Goal: Task Accomplishment & Management: Use online tool/utility

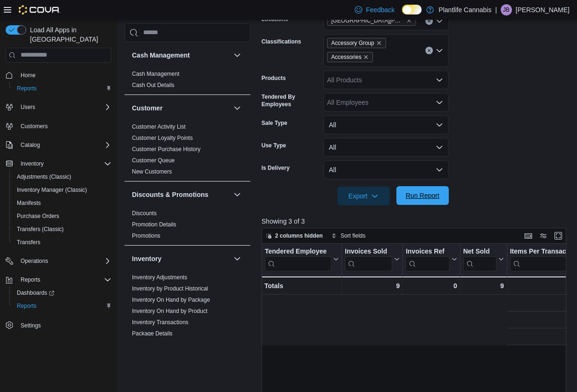
scroll to position [0, 394]
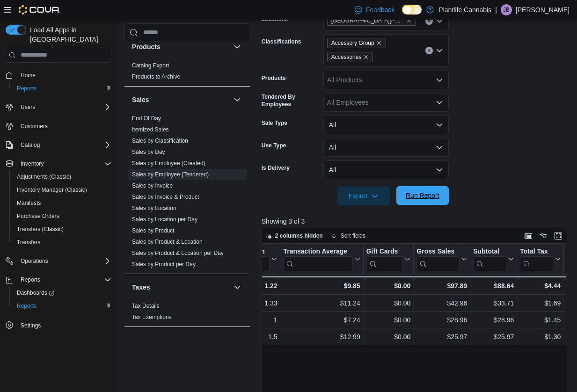
click at [427, 199] on span "Run Report" at bounding box center [423, 195] width 34 height 9
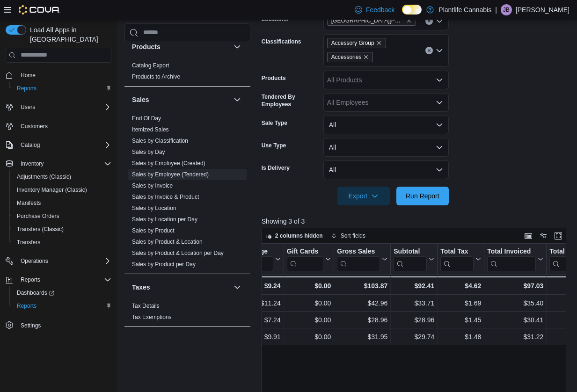
scroll to position [0, 477]
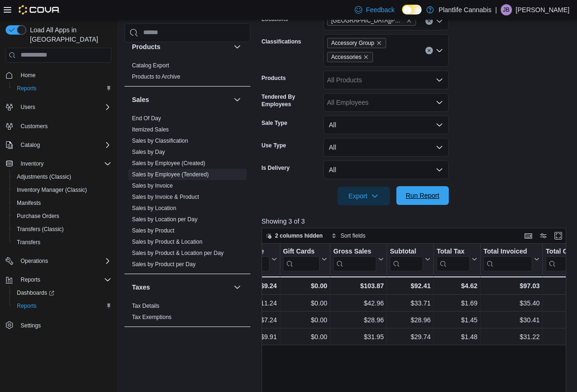
click at [413, 194] on span "Run Report" at bounding box center [423, 195] width 34 height 9
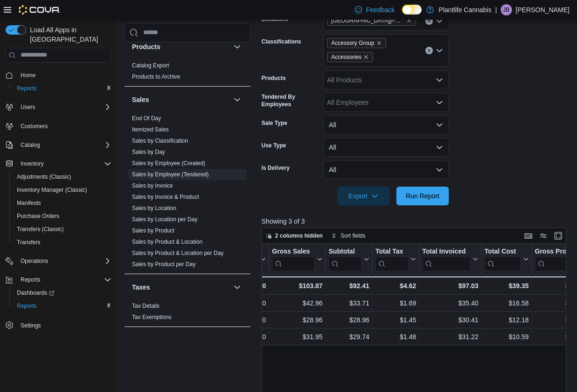
scroll to position [0, 538]
click at [432, 199] on span "Run Report" at bounding box center [423, 195] width 34 height 9
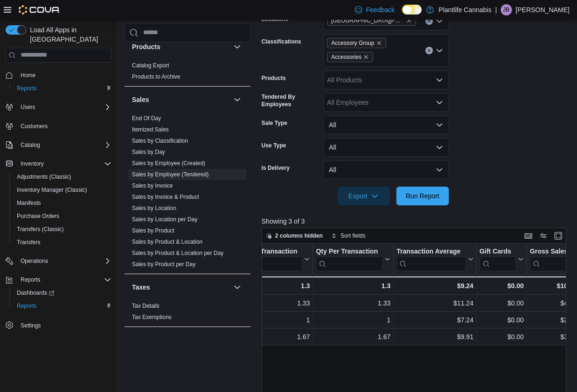
scroll to position [0, 383]
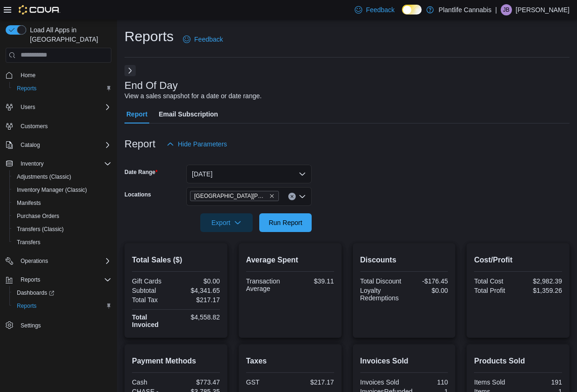
scroll to position [154, 0]
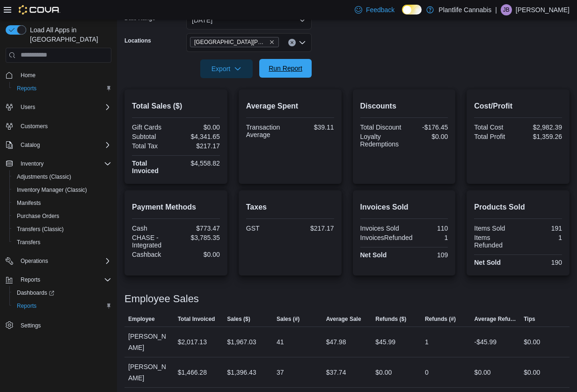
click at [279, 67] on span "Run Report" at bounding box center [286, 68] width 34 height 9
click at [297, 73] on span "Run Report" at bounding box center [286, 68] width 34 height 9
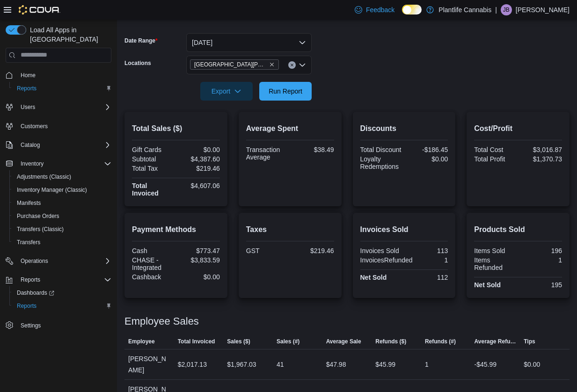
scroll to position [132, 0]
click at [292, 95] on span "Run Report" at bounding box center [286, 90] width 34 height 9
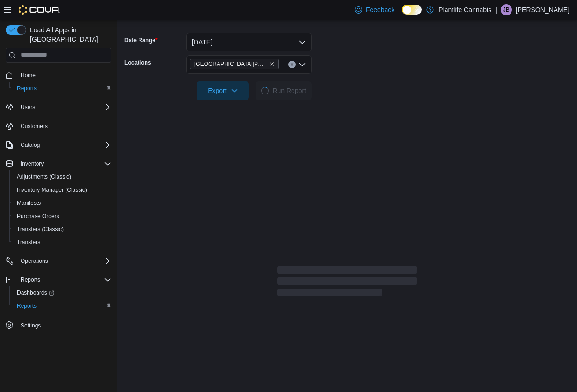
scroll to position [132, 0]
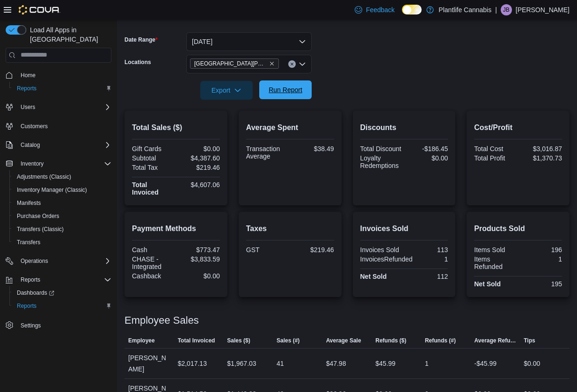
click at [282, 92] on span "Run Report" at bounding box center [286, 89] width 34 height 9
click at [282, 91] on span "Run Report" at bounding box center [286, 89] width 34 height 9
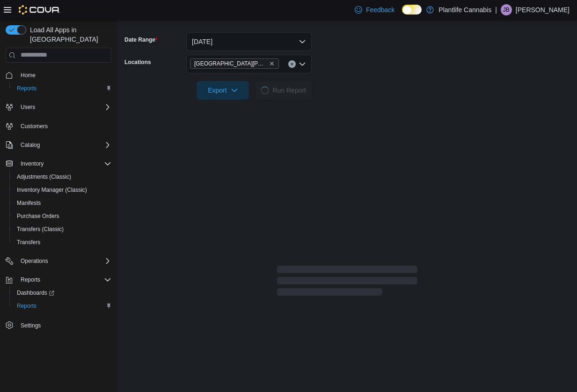
scroll to position [136, 0]
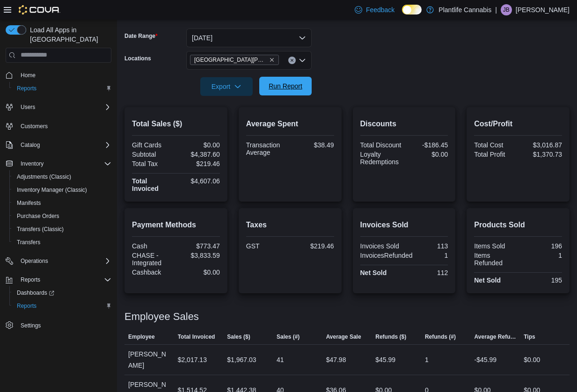
click at [291, 85] on span "Run Report" at bounding box center [286, 85] width 34 height 9
click at [299, 88] on span "Run Report" at bounding box center [286, 85] width 34 height 9
click at [284, 85] on span "Run Report" at bounding box center [286, 85] width 34 height 9
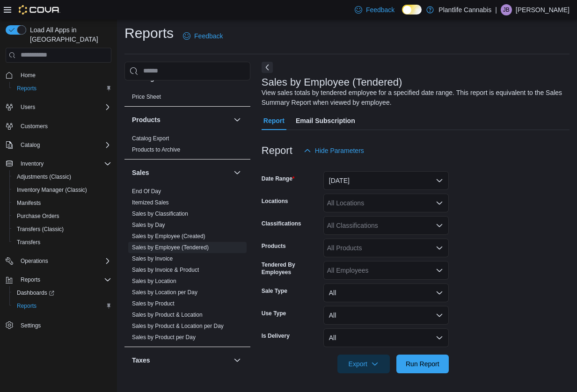
scroll to position [502, 0]
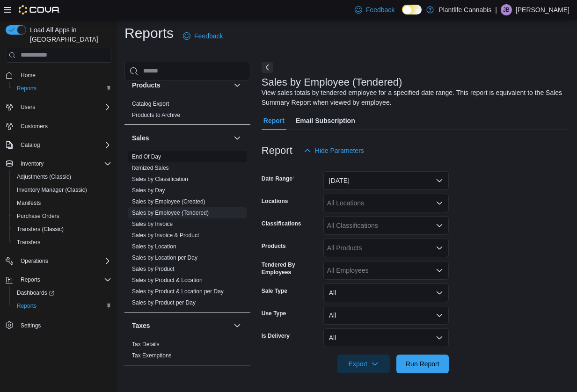
click at [138, 159] on link "End Of Day" at bounding box center [146, 156] width 29 height 7
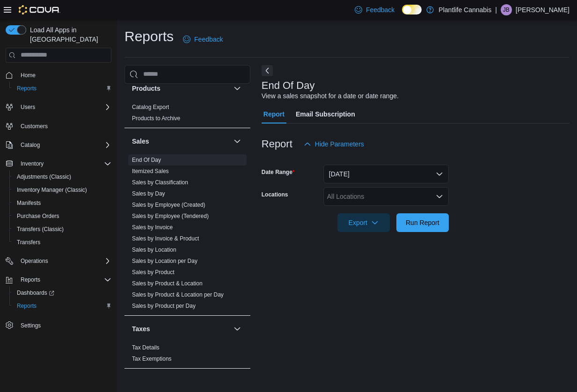
click at [395, 196] on div "All Locations" at bounding box center [385, 196] width 125 height 19
type input "******"
click at [417, 212] on span "[GEOGRAPHIC_DATA][PERSON_NAME][GEOGRAPHIC_DATA]" at bounding box center [448, 212] width 190 height 9
drag, startPoint x: 503, startPoint y: 237, endPoint x: 418, endPoint y: 243, distance: 84.4
click at [502, 238] on div at bounding box center [416, 237] width 308 height 11
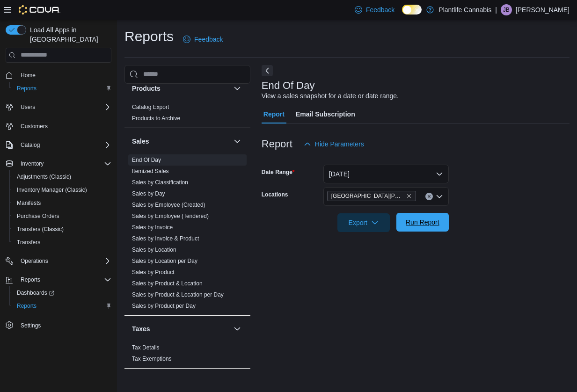
click at [415, 223] on span "Run Report" at bounding box center [423, 222] width 34 height 9
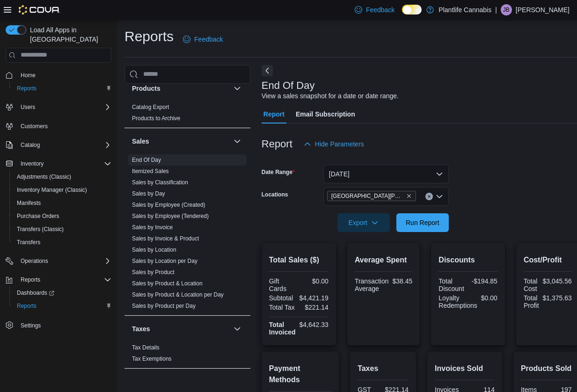
scroll to position [22, 0]
